Goal: Information Seeking & Learning: Learn about a topic

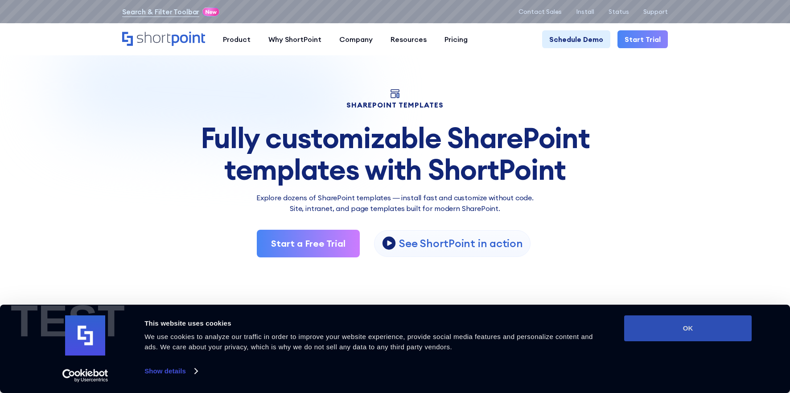
click at [686, 326] on button "OK" at bounding box center [687, 328] width 127 height 26
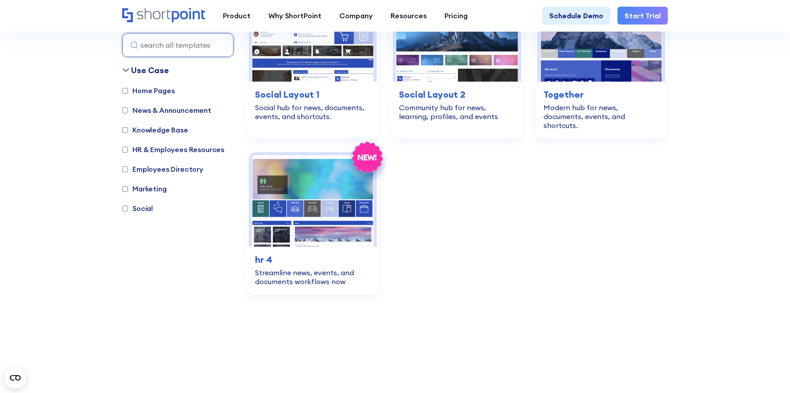
scroll to position [747, 0]
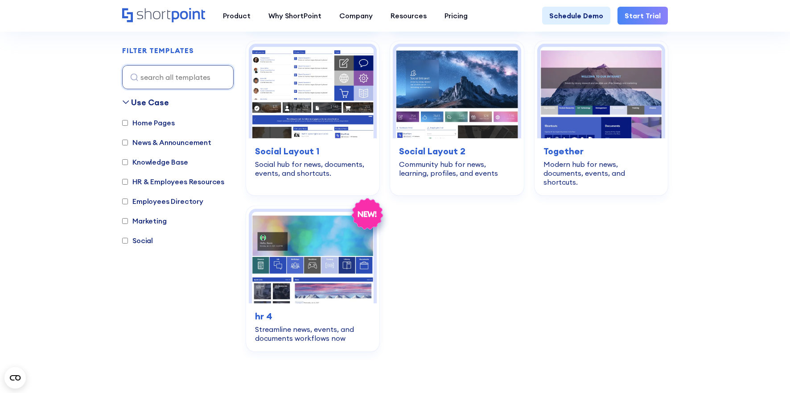
click at [162, 183] on label "HR & Employees Resources" at bounding box center [173, 181] width 102 height 11
click at [128, 183] on input "HR & Employees Resources" at bounding box center [125, 182] width 6 height 6
checkbox input "true"
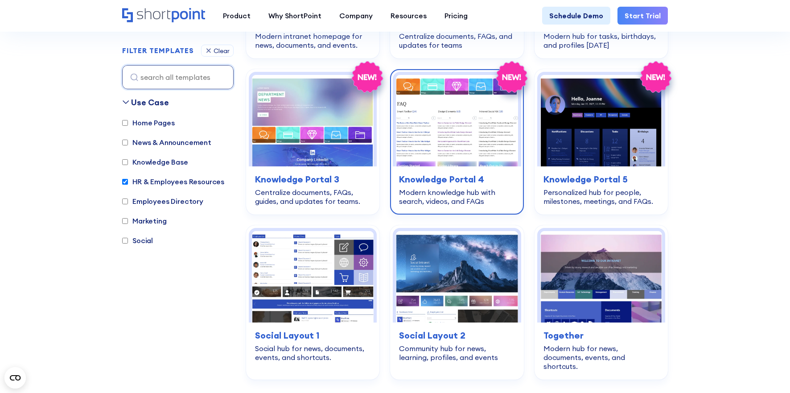
scroll to position [851, 0]
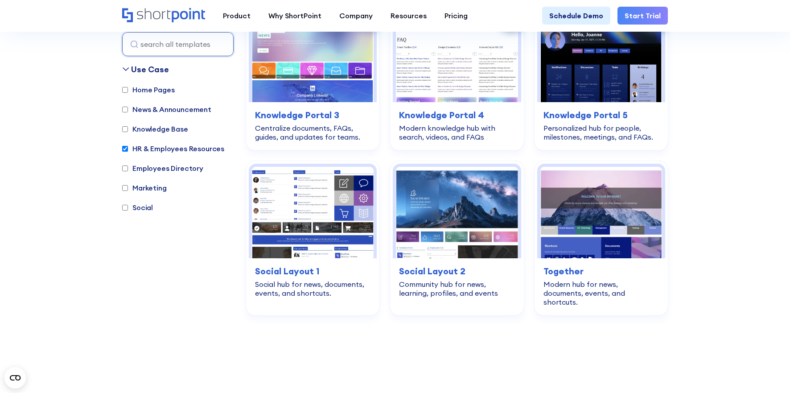
click at [122, 205] on input "Social" at bounding box center [125, 208] width 6 height 6
checkbox input "true"
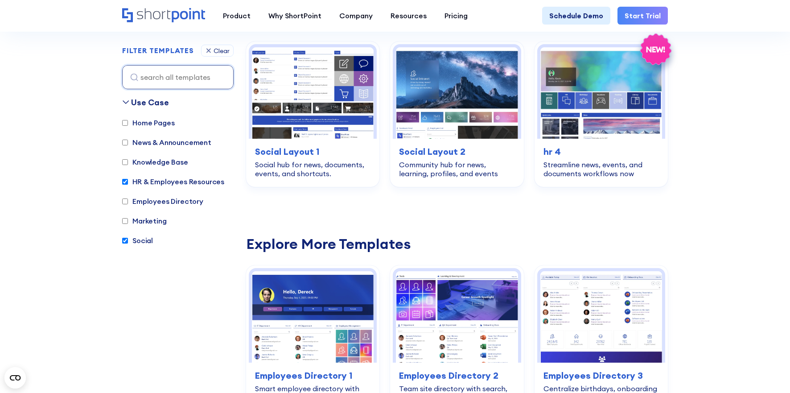
scroll to position [266, 0]
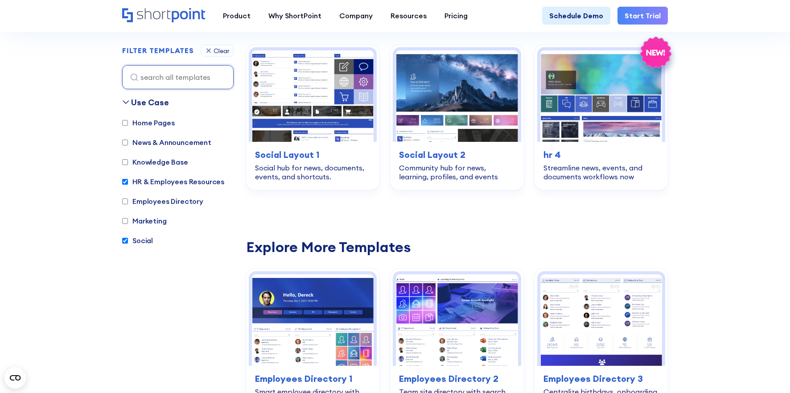
click at [125, 181] on input "HR & Employees Resources" at bounding box center [125, 182] width 6 height 6
checkbox input "false"
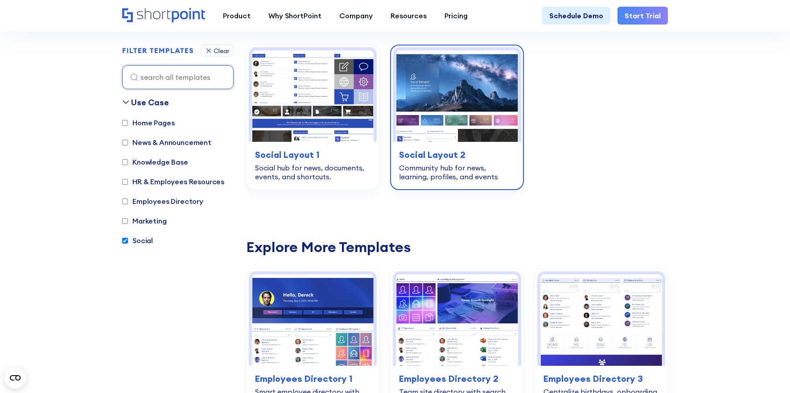
click at [466, 97] on img at bounding box center [457, 95] width 122 height 91
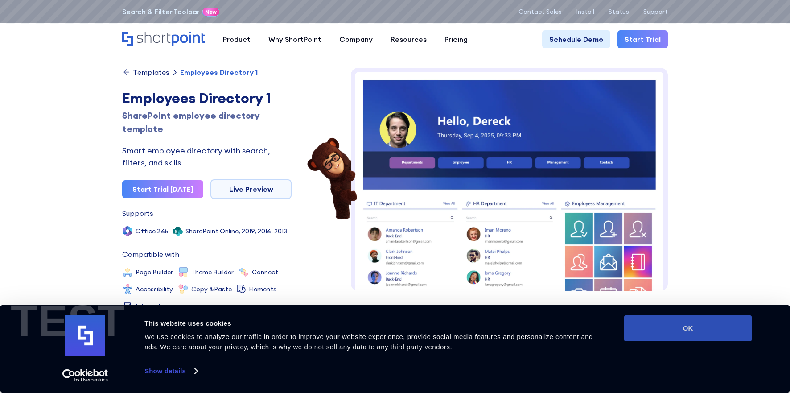
click at [668, 322] on button "OK" at bounding box center [687, 328] width 127 height 26
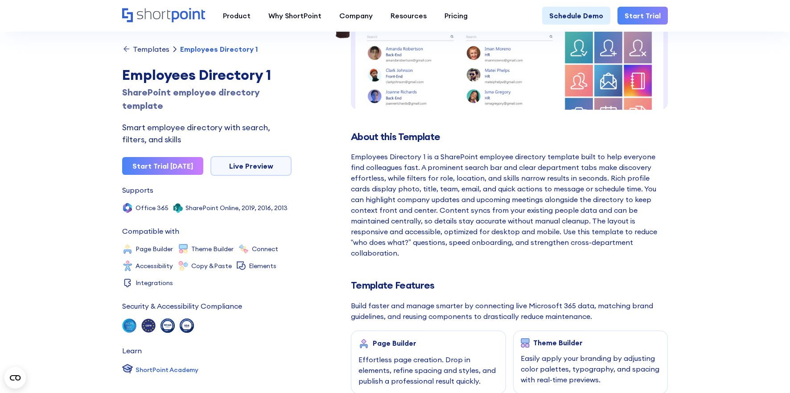
scroll to position [164, 0]
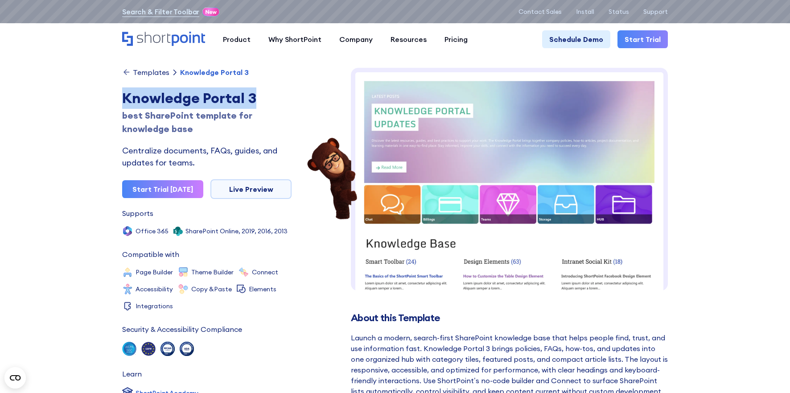
drag, startPoint x: 112, startPoint y: 94, endPoint x: 257, endPoint y: 97, distance: 145.3
copy div "Knowledge Portal 3"
click at [266, 183] on link "Live Preview" at bounding box center [250, 189] width 81 height 20
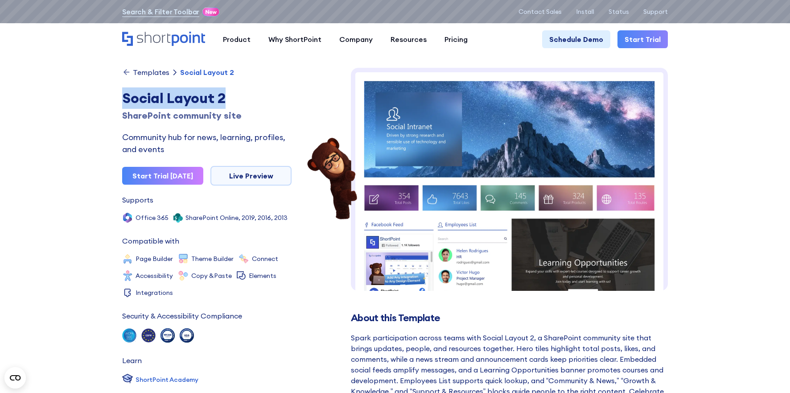
drag, startPoint x: 132, startPoint y: 101, endPoint x: 227, endPoint y: 98, distance: 94.5
